Goal: Information Seeking & Learning: Check status

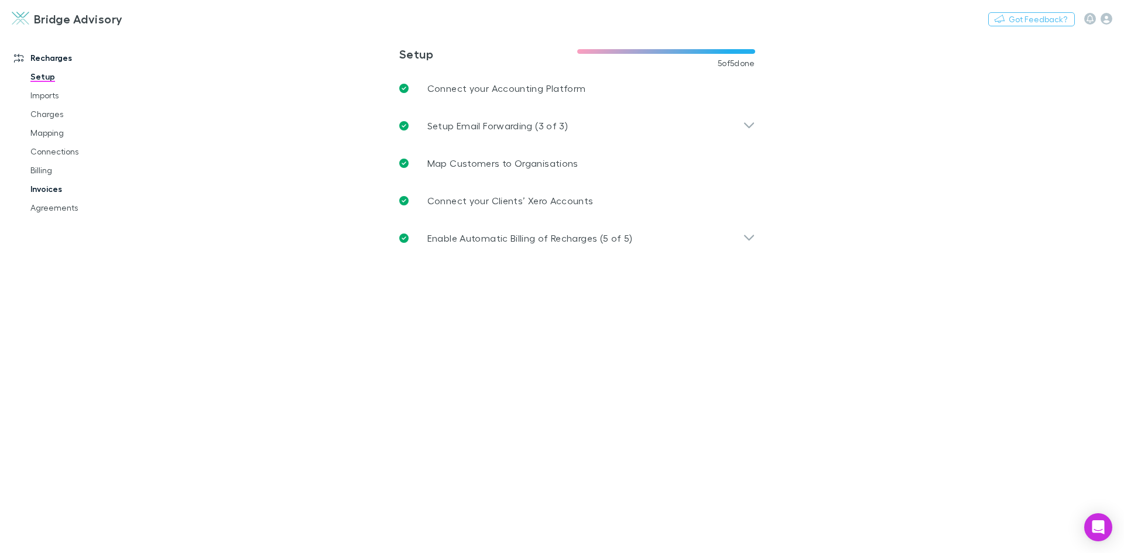
click at [54, 190] on link "Invoices" at bounding box center [88, 189] width 139 height 19
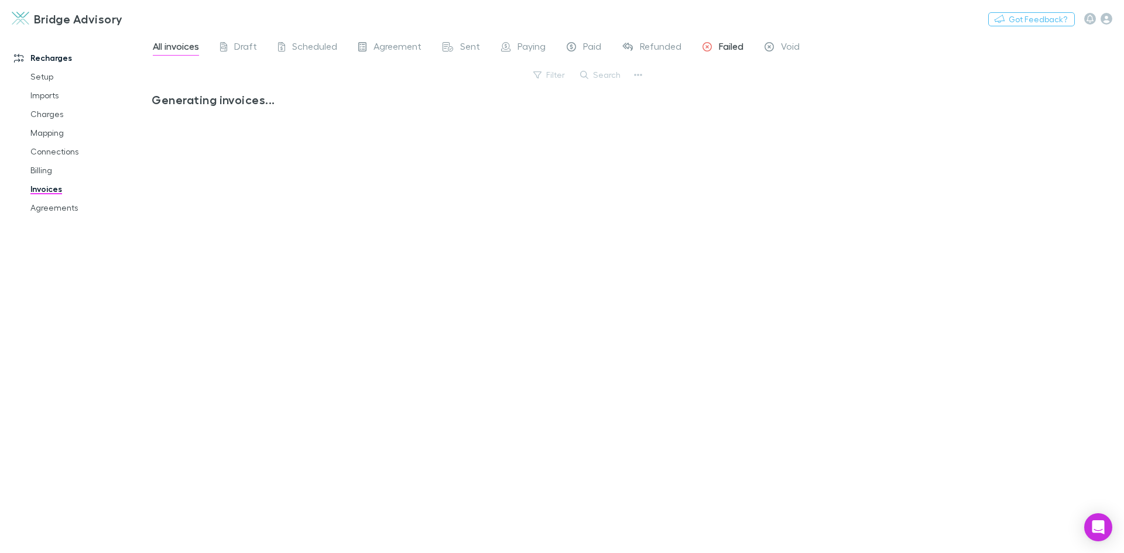
click at [723, 47] on span "Failed" at bounding box center [731, 47] width 25 height 15
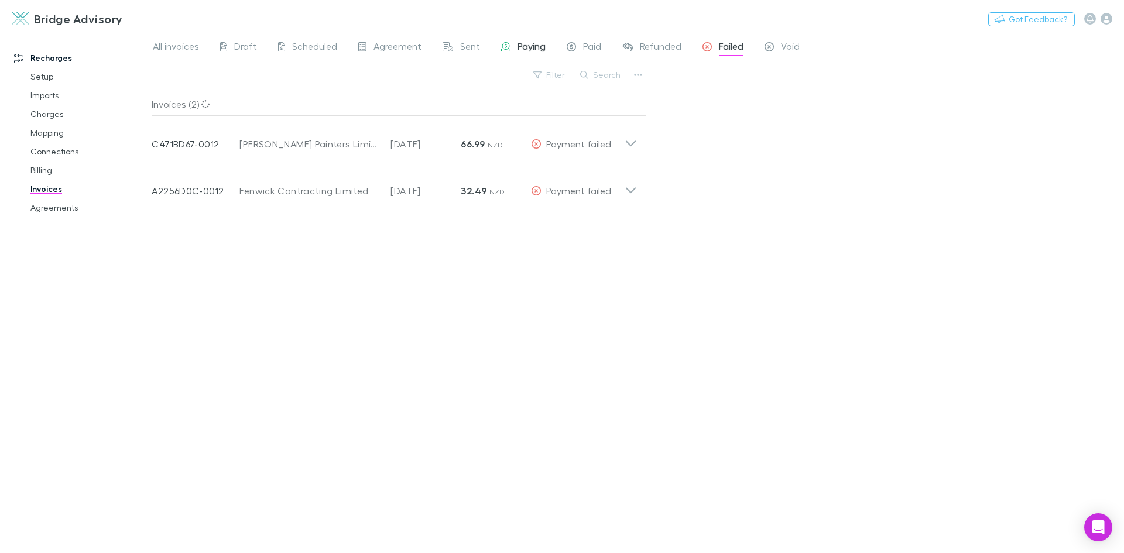
click at [533, 45] on span "Paying" at bounding box center [531, 47] width 28 height 15
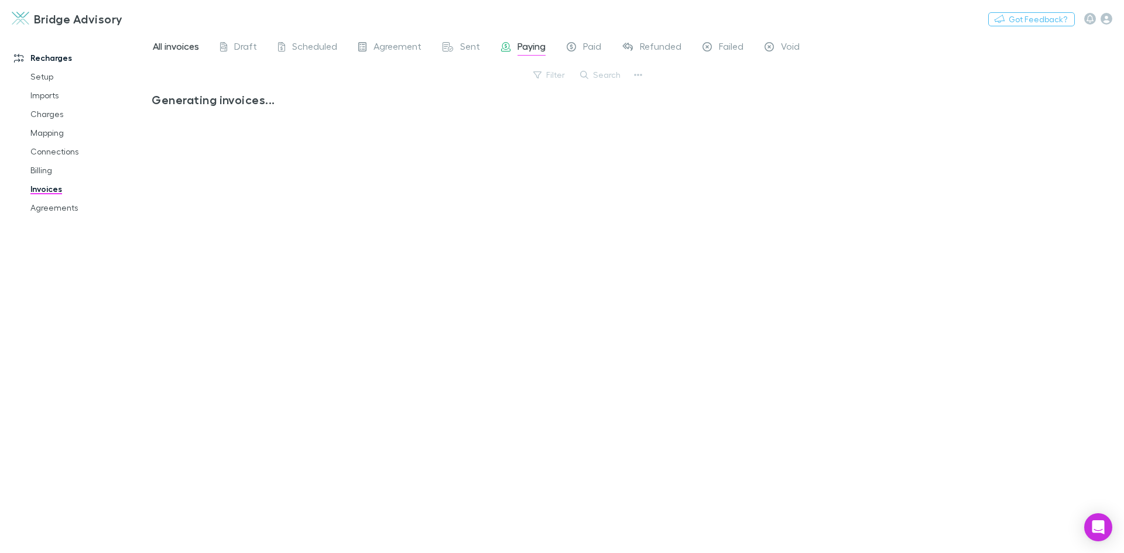
click at [166, 45] on span "All invoices" at bounding box center [176, 47] width 46 height 15
click at [612, 74] on button "Search" at bounding box center [600, 75] width 53 height 14
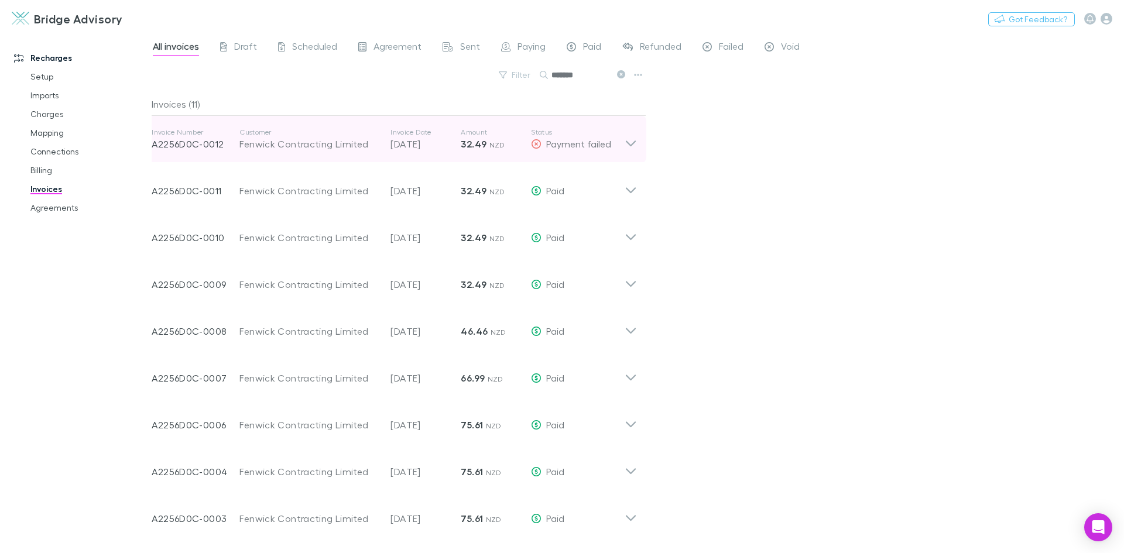
type input "*******"
click at [630, 140] on icon at bounding box center [630, 139] width 12 height 23
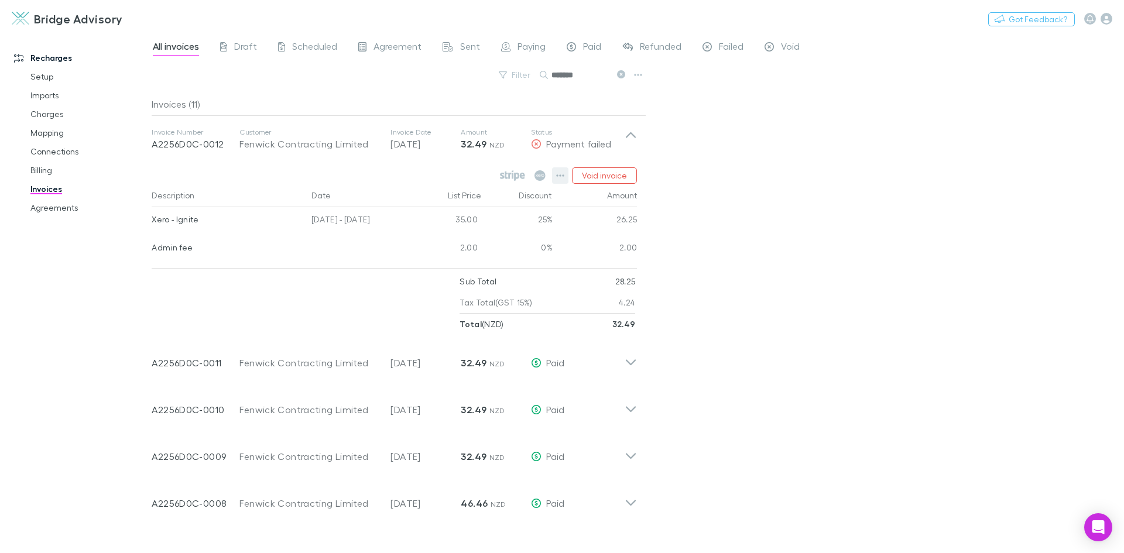
click at [560, 174] on icon "button" at bounding box center [560, 175] width 8 height 9
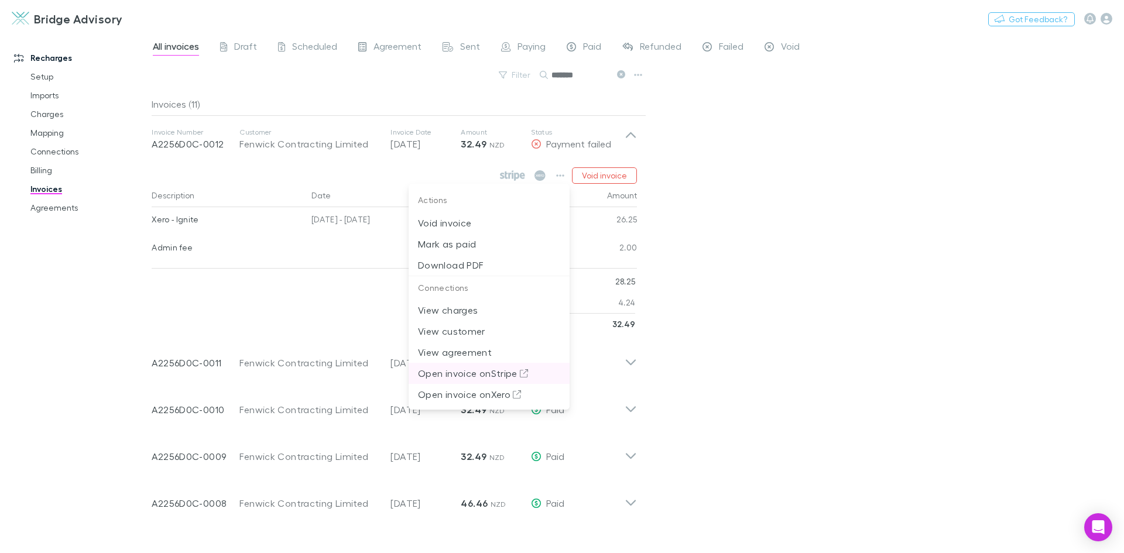
click at [501, 372] on p "Open invoice on Stripe" at bounding box center [489, 373] width 142 height 14
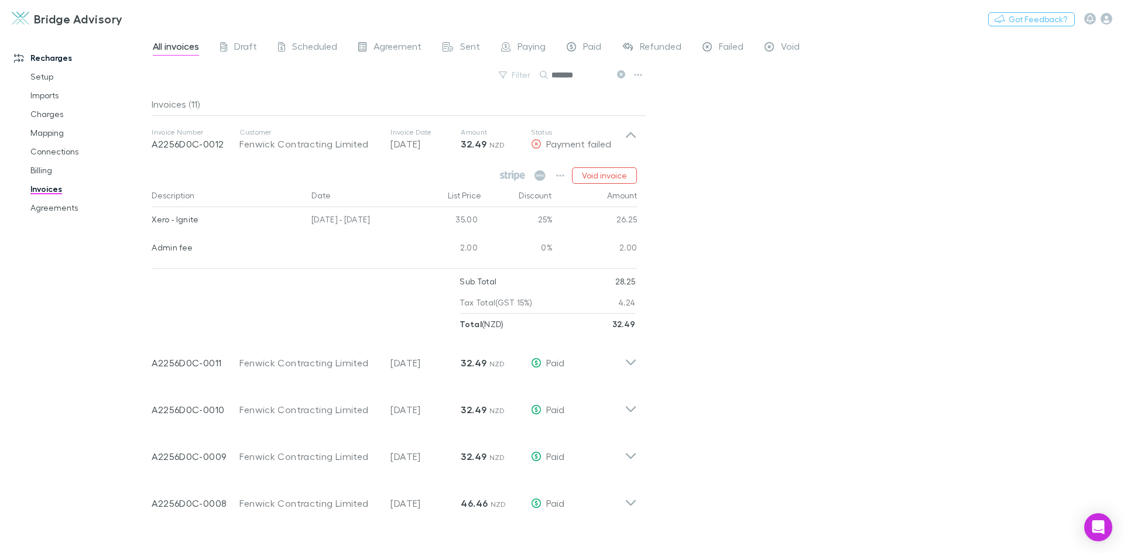
click at [742, 171] on div "All invoices Draft Scheduled Agreement Sent Paying Paid Refunded Failed Void Fi…" at bounding box center [638, 293] width 972 height 520
click at [728, 54] on span "Failed" at bounding box center [731, 47] width 25 height 15
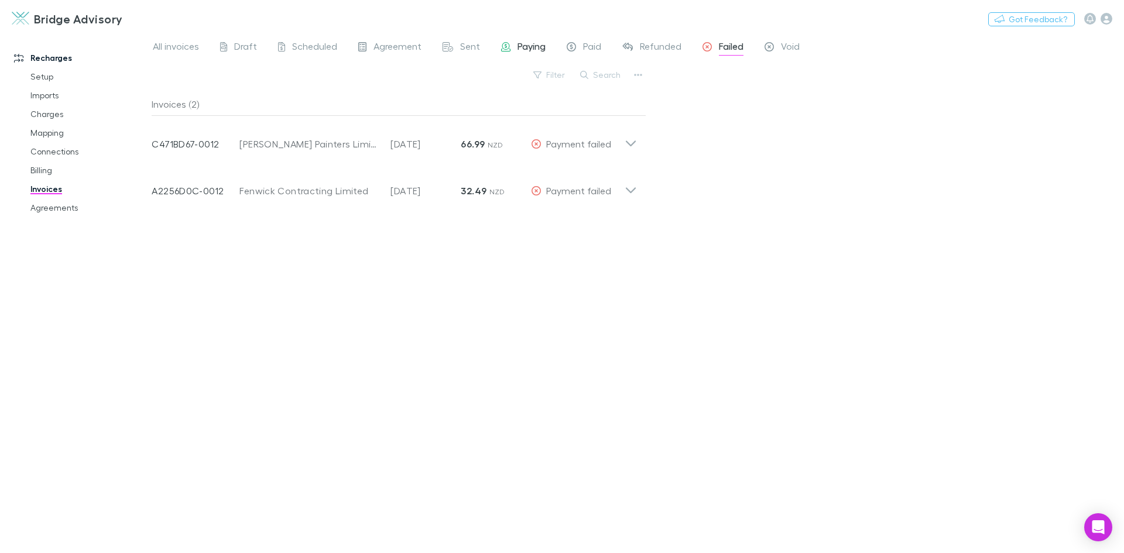
click at [535, 47] on span "Paying" at bounding box center [531, 47] width 28 height 15
click at [727, 50] on span "Failed" at bounding box center [731, 47] width 25 height 15
click at [605, 80] on button "Search" at bounding box center [600, 75] width 53 height 14
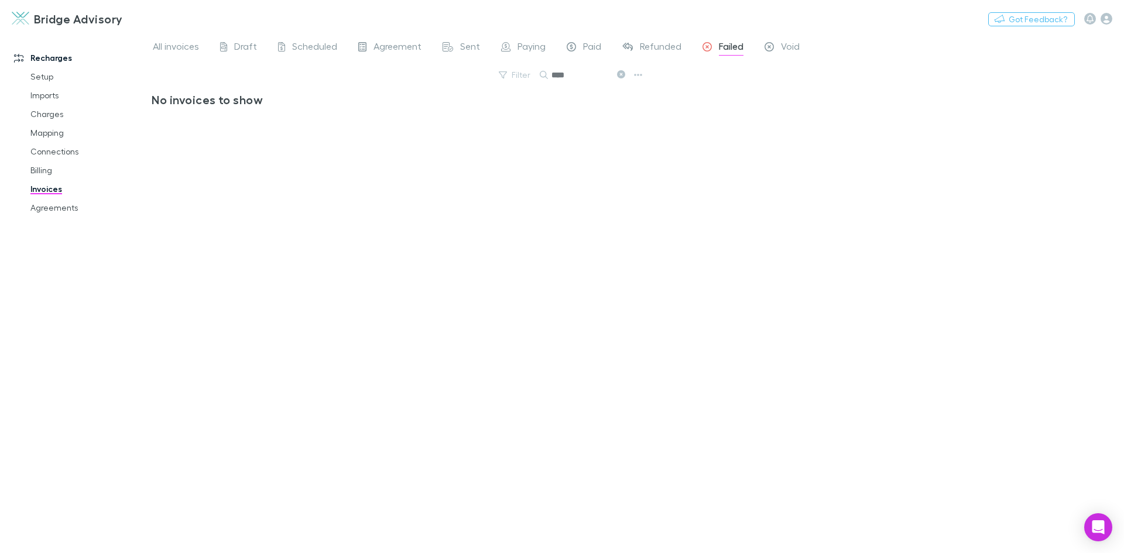
type input "****"
click at [300, 47] on span "Scheduled" at bounding box center [314, 47] width 45 height 15
click at [243, 52] on span "Draft" at bounding box center [245, 47] width 23 height 15
click at [660, 43] on span "Refunded" at bounding box center [661, 47] width 42 height 15
click at [785, 45] on span "Void" at bounding box center [790, 47] width 19 height 15
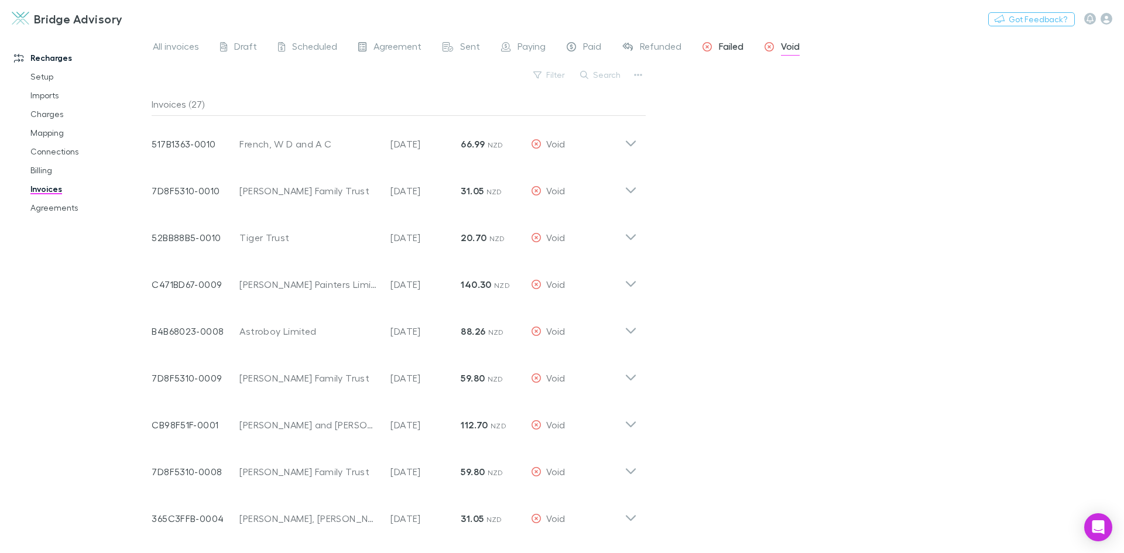
click at [736, 50] on span "Failed" at bounding box center [731, 47] width 25 height 15
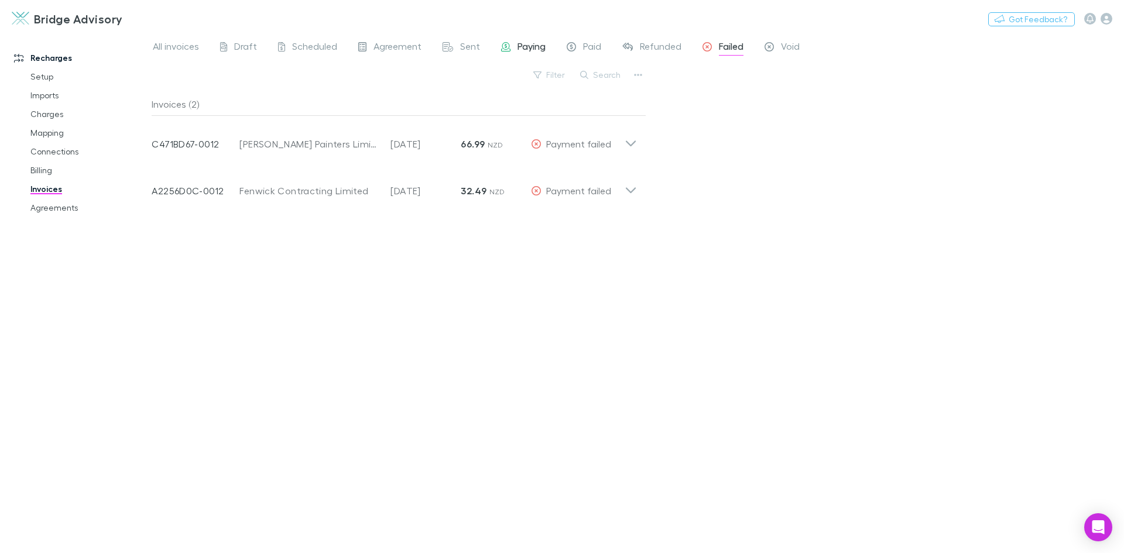
click at [535, 49] on span "Paying" at bounding box center [531, 47] width 28 height 15
click at [466, 49] on span "Sent" at bounding box center [470, 47] width 20 height 15
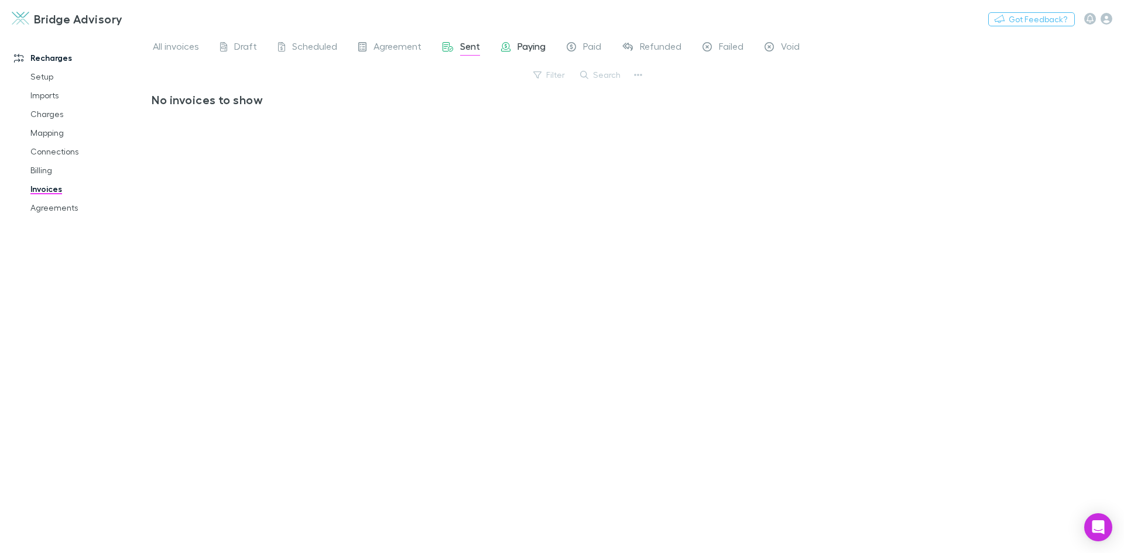
click at [533, 50] on span "Paying" at bounding box center [531, 47] width 28 height 15
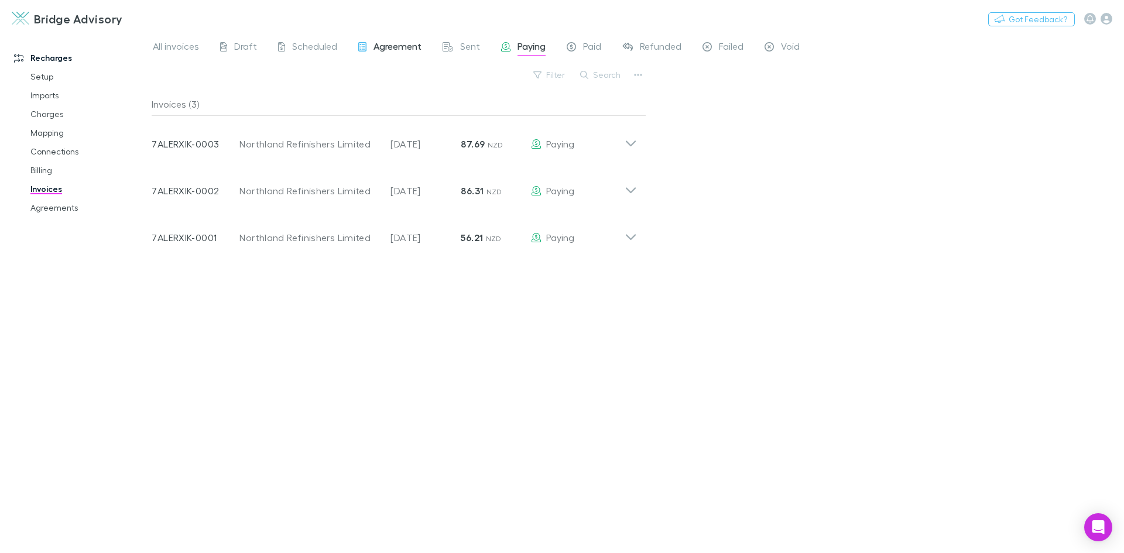
click at [399, 47] on span "Agreement" at bounding box center [397, 47] width 48 height 15
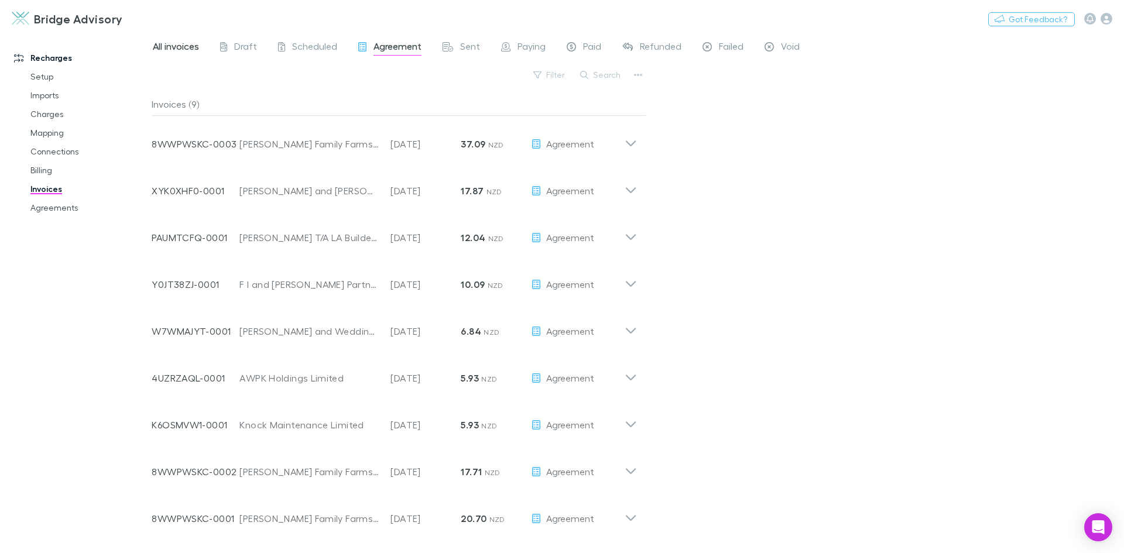
click at [190, 48] on span "All invoices" at bounding box center [176, 47] width 46 height 15
click at [52, 154] on link "Connections" at bounding box center [88, 151] width 139 height 19
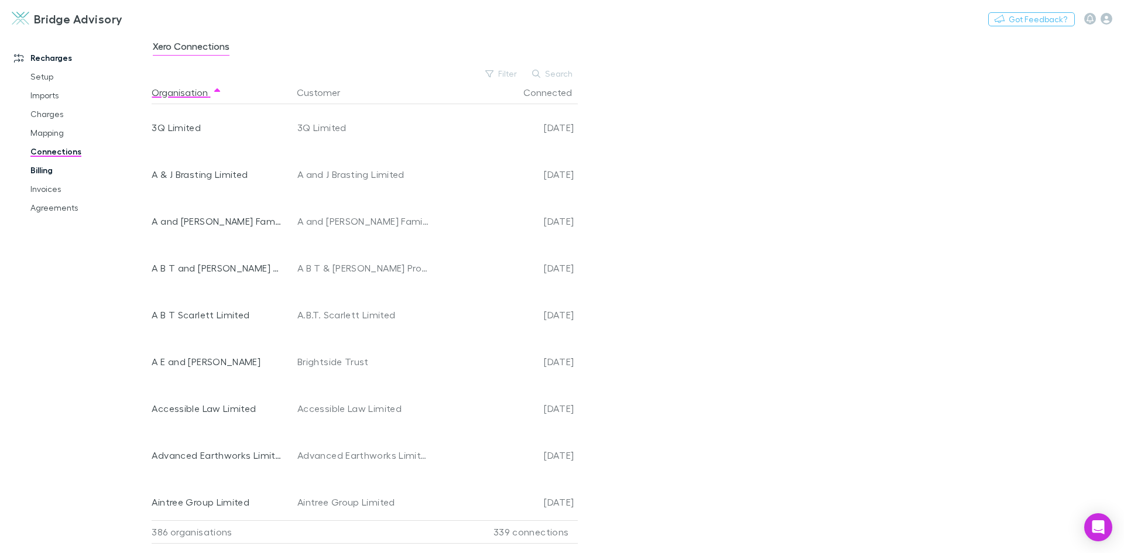
click at [54, 169] on link "Billing" at bounding box center [88, 170] width 139 height 19
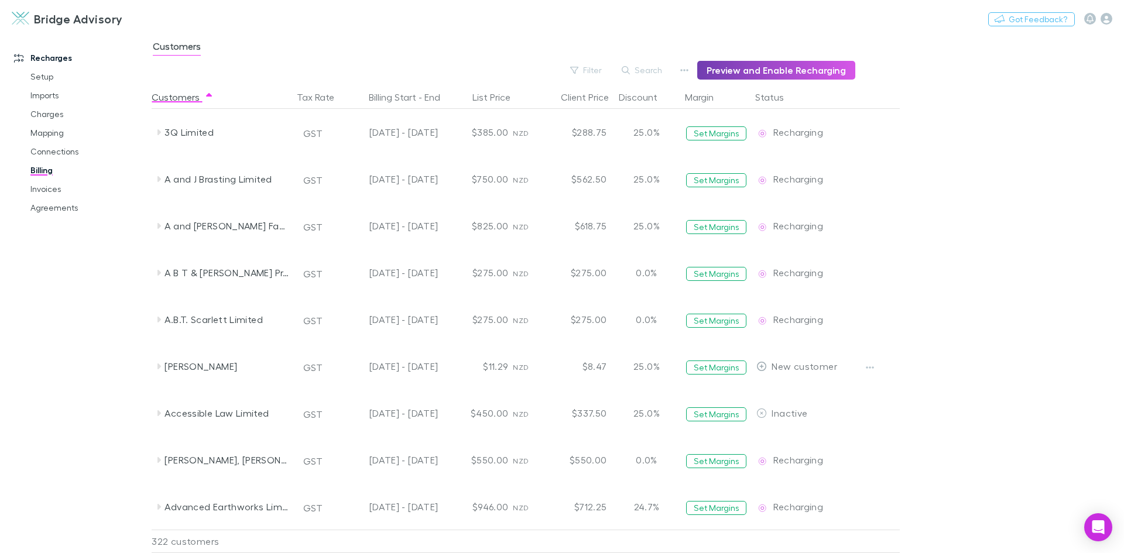
click at [778, 70] on button "Preview and Enable Recharging" at bounding box center [776, 70] width 158 height 19
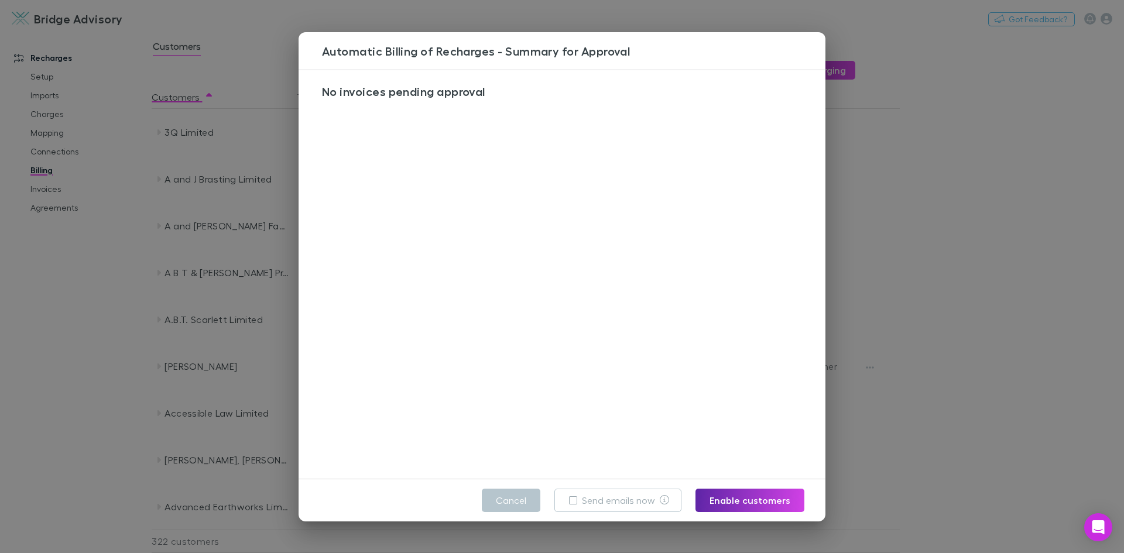
click at [101, 202] on div "Automatic Billing of Recharges - Summary for Approval No invoices pending appro…" at bounding box center [562, 276] width 1124 height 553
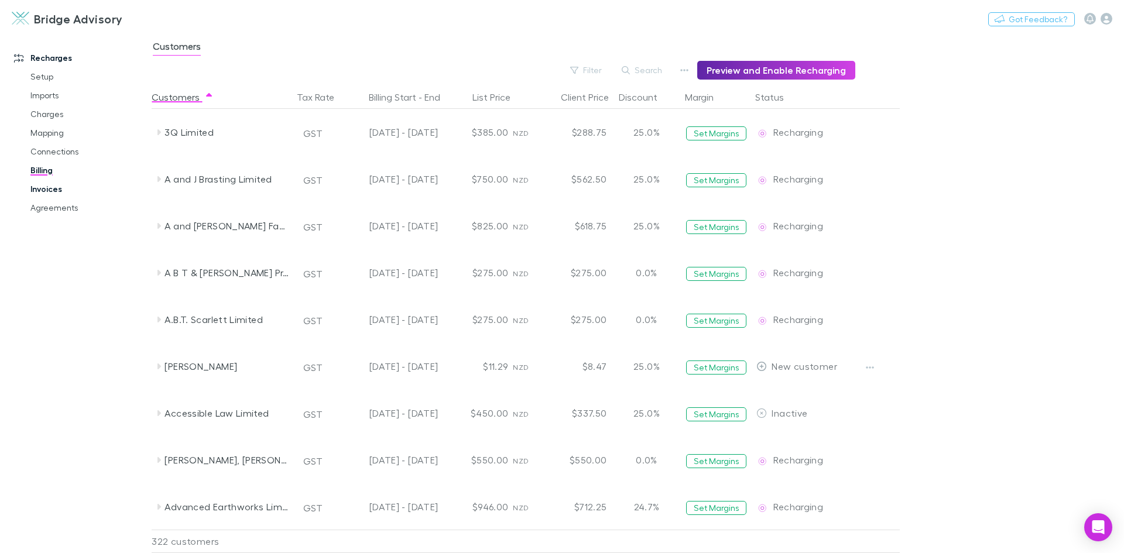
click at [43, 186] on link "Invoices" at bounding box center [88, 189] width 139 height 19
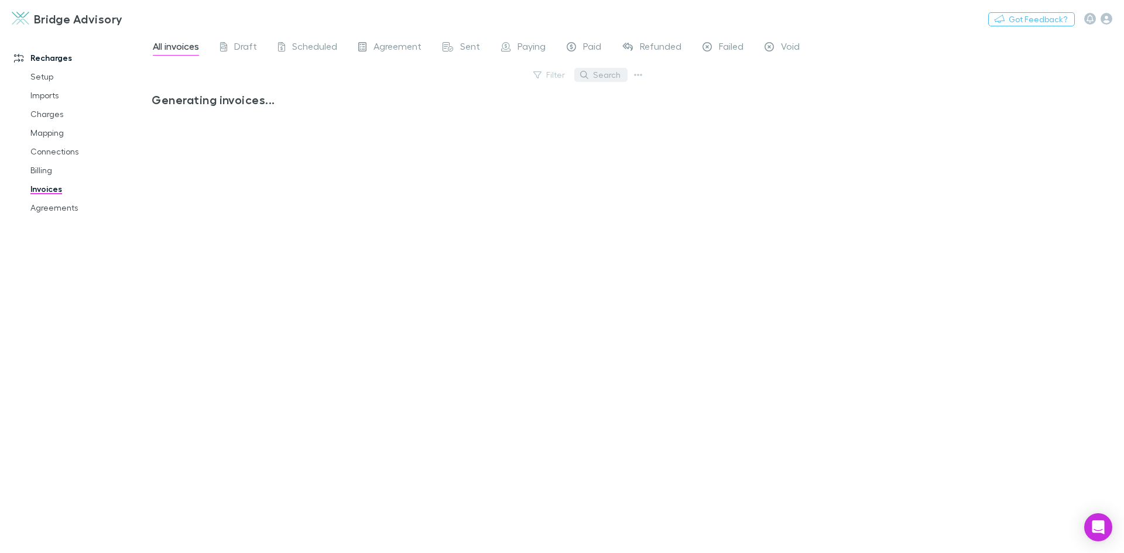
click at [615, 78] on button "Search" at bounding box center [600, 75] width 53 height 14
click at [620, 76] on icon at bounding box center [621, 74] width 8 height 8
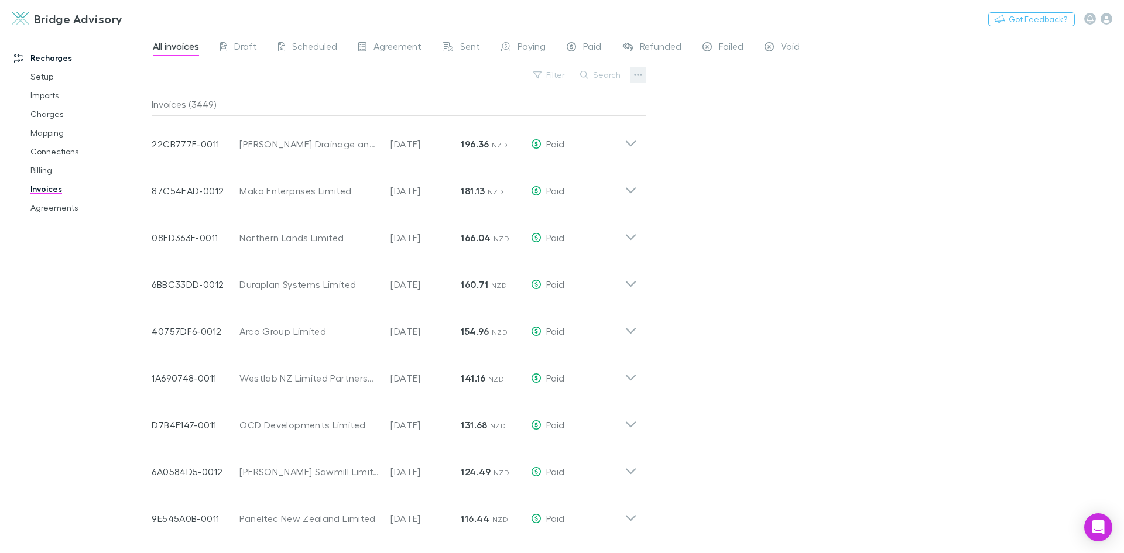
click at [635, 75] on icon "button" at bounding box center [638, 75] width 8 height 2
click at [672, 77] on div at bounding box center [562, 276] width 1124 height 553
click at [600, 73] on button "Search" at bounding box center [600, 75] width 53 height 14
type input "*****"
click at [736, 44] on span "Failed" at bounding box center [731, 47] width 25 height 15
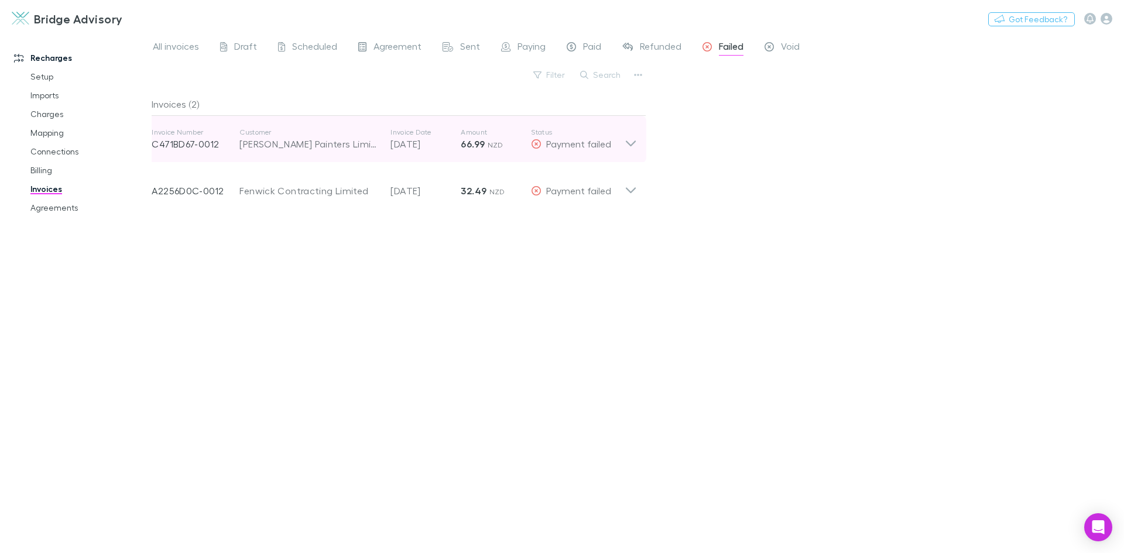
click at [632, 144] on icon at bounding box center [631, 143] width 10 height 6
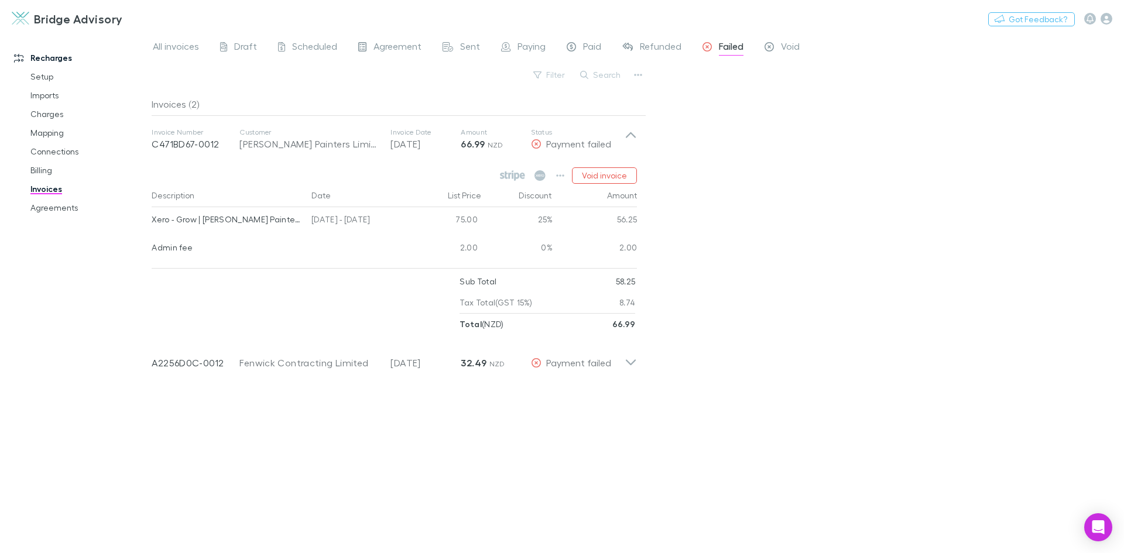
click at [551, 176] on div "Void invoice" at bounding box center [567, 175] width 140 height 16
click at [566, 176] on button "button" at bounding box center [560, 175] width 16 height 16
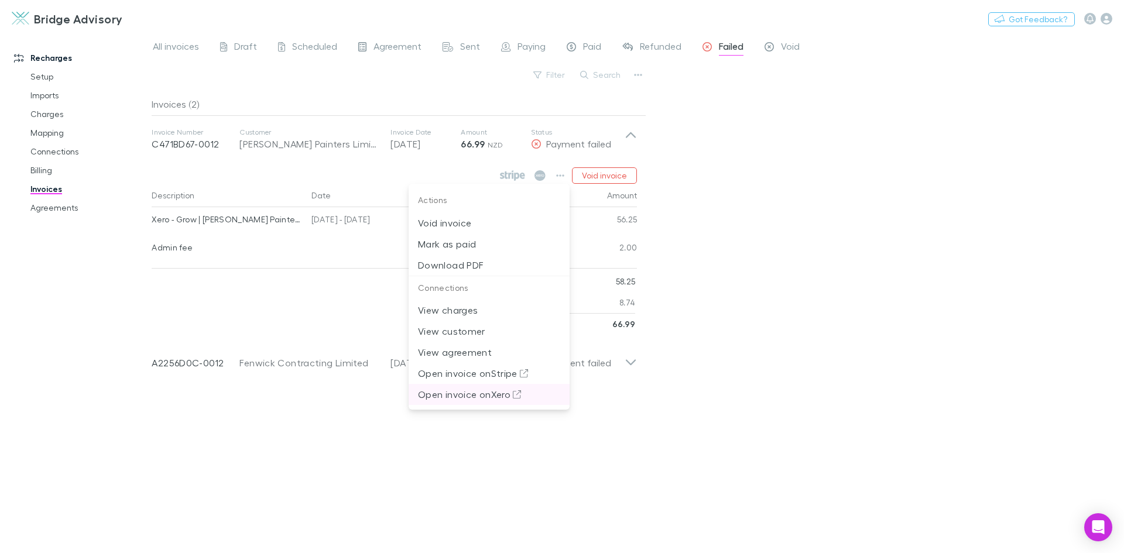
click at [495, 393] on p "Open invoice on Xero" at bounding box center [489, 394] width 142 height 14
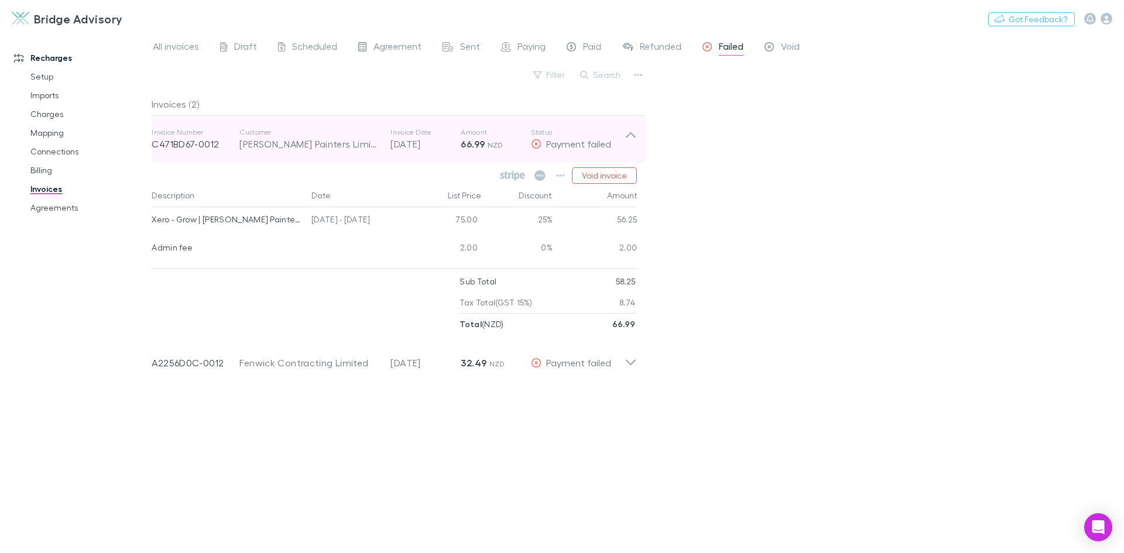
click at [630, 132] on icon at bounding box center [631, 135] width 10 height 6
